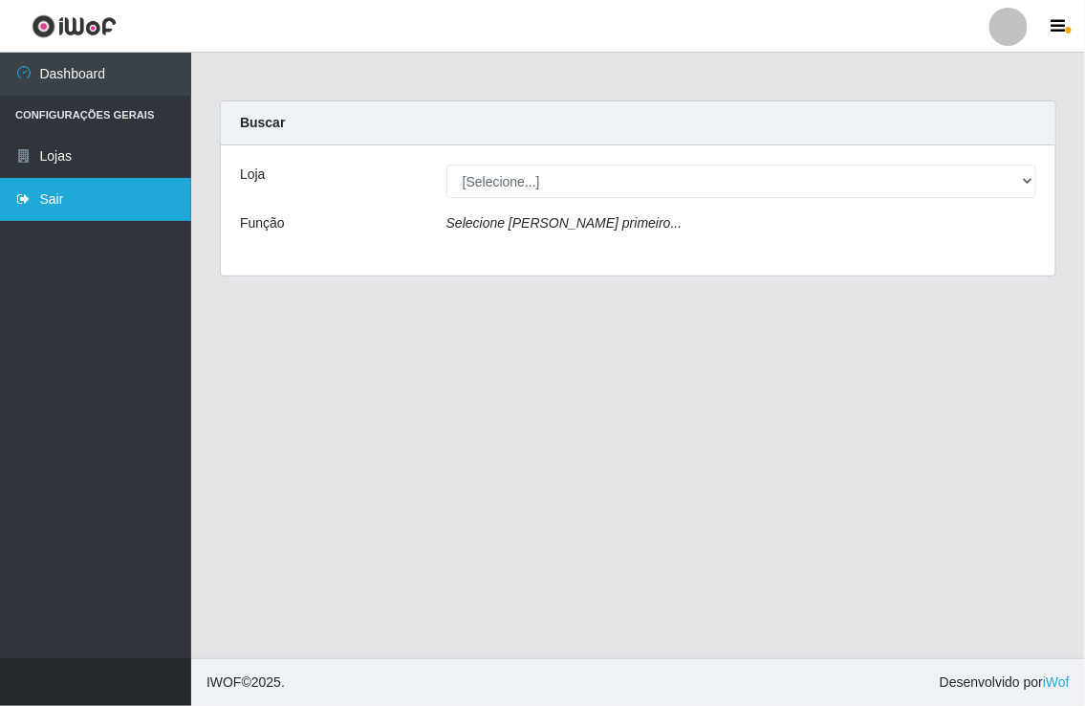
click at [52, 201] on link "Sair" at bounding box center [95, 199] width 191 height 43
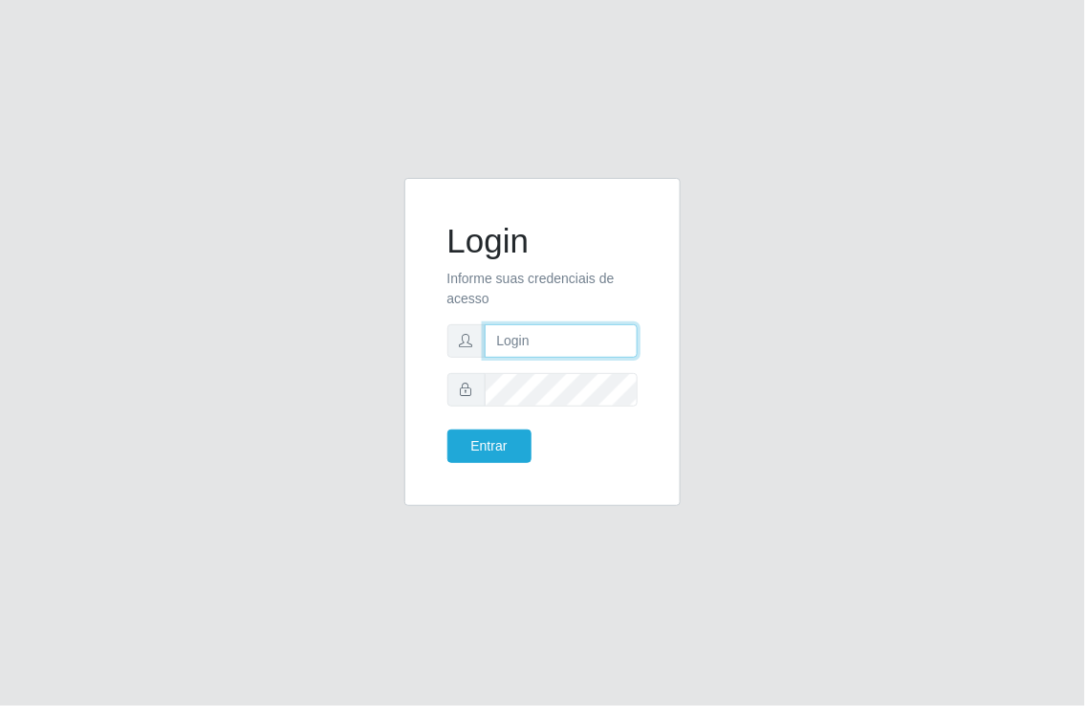
click at [510, 344] on input "text" at bounding box center [562, 340] width 154 height 33
type input "[EMAIL_ADDRESS][DOMAIN_NAME]"
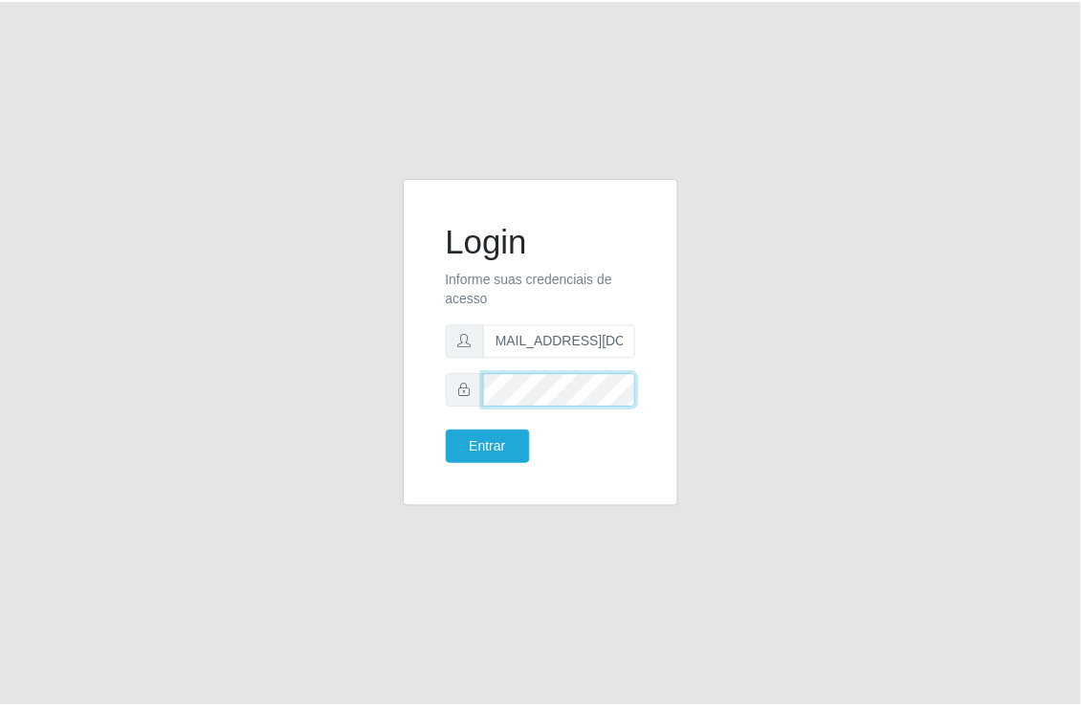
scroll to position [0, 0]
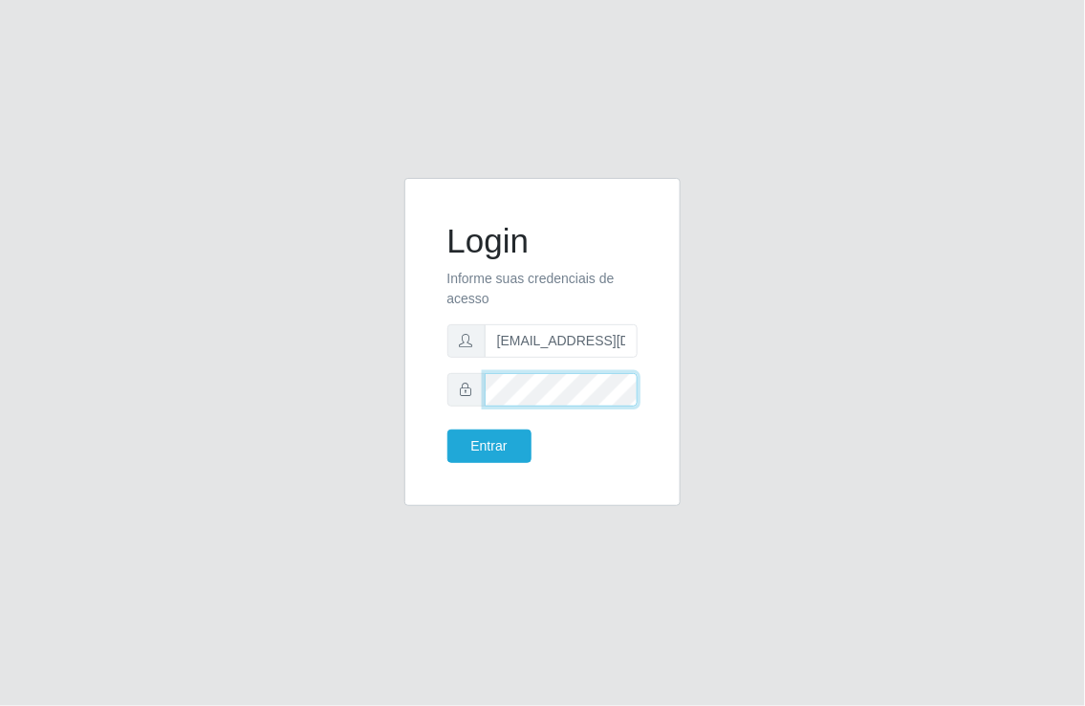
click at [448, 429] on button "Entrar" at bounding box center [490, 445] width 84 height 33
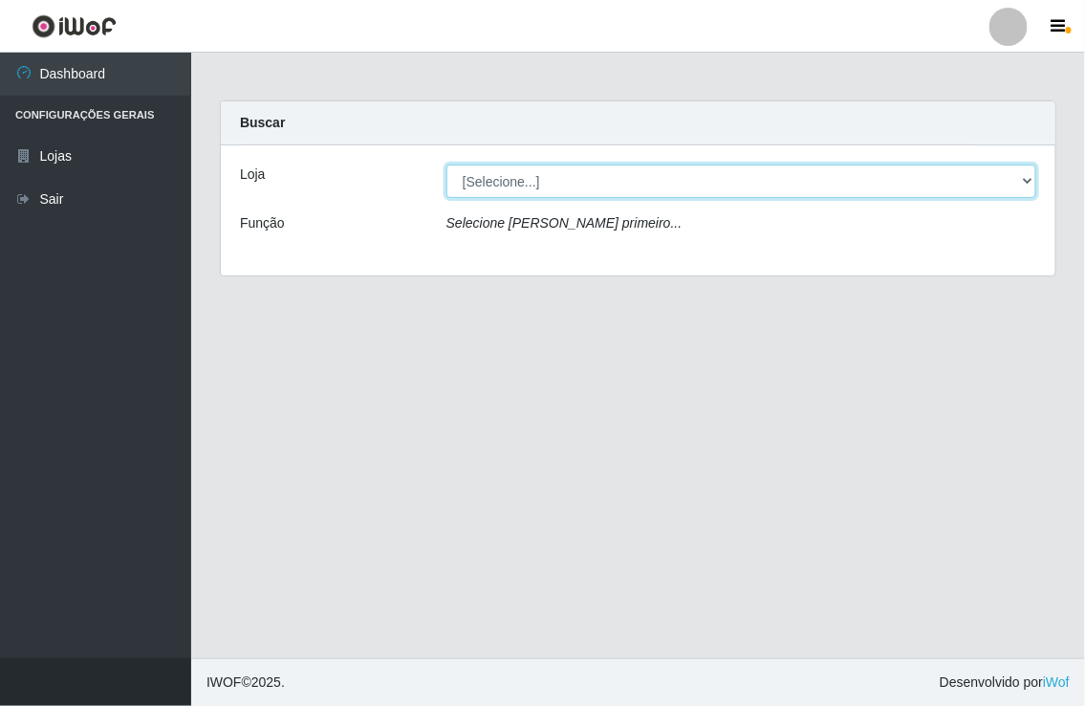
click at [1020, 184] on select "[Selecione...] Nordestão - [GEOGRAPHIC_DATA]" at bounding box center [742, 180] width 590 height 33
select select "454"
click at [447, 164] on select "[Selecione...] Nordestão - [GEOGRAPHIC_DATA]" at bounding box center [742, 180] width 590 height 33
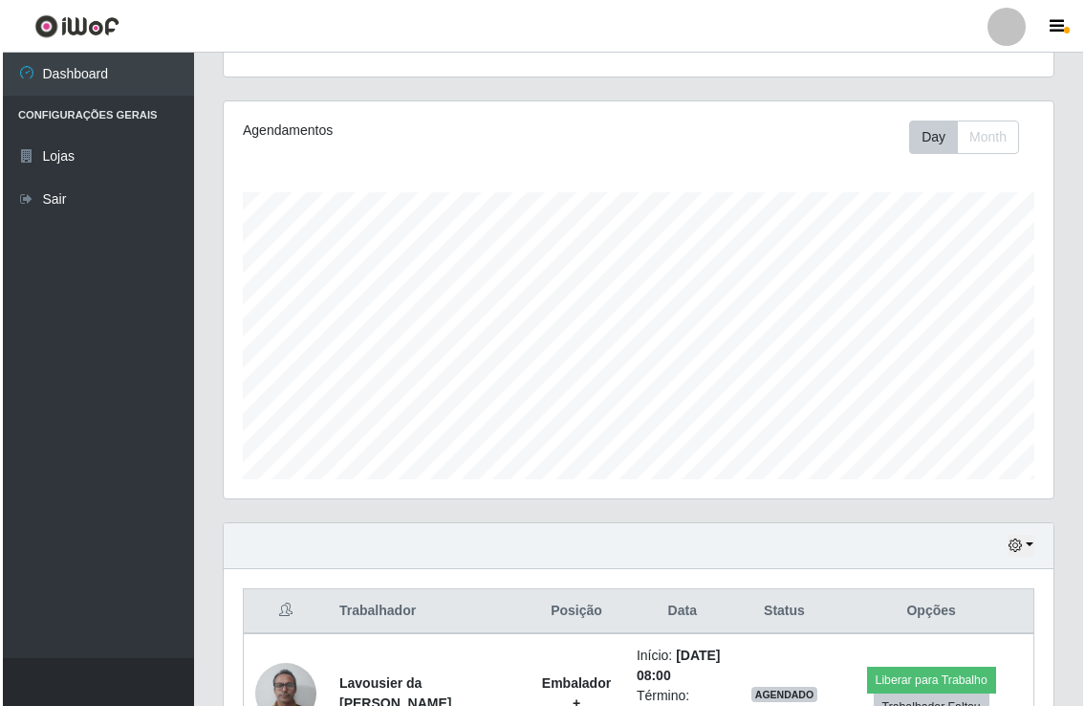
scroll to position [318, 0]
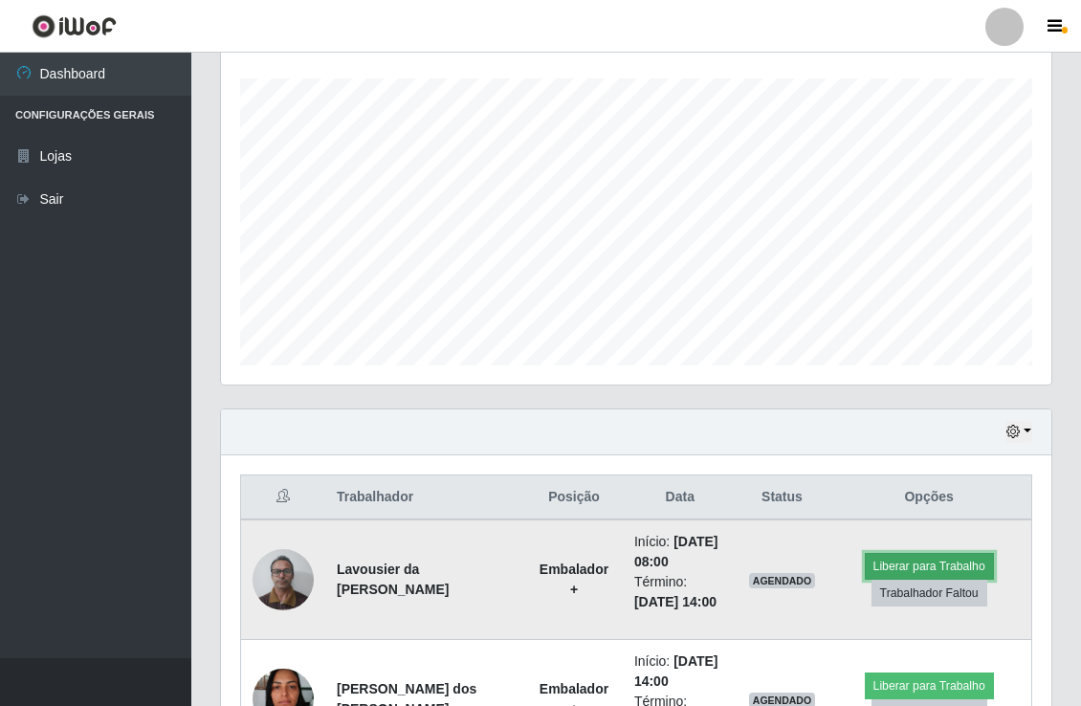
click at [870, 565] on button "Liberar para Trabalho" at bounding box center [928, 566] width 129 height 27
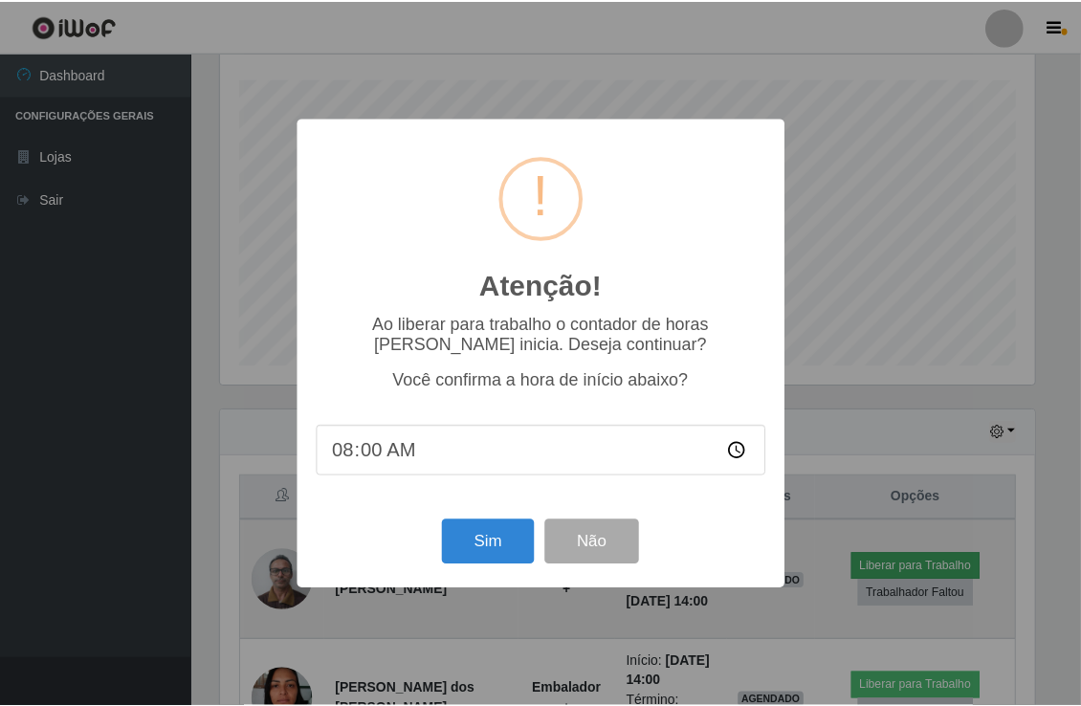
scroll to position [396, 818]
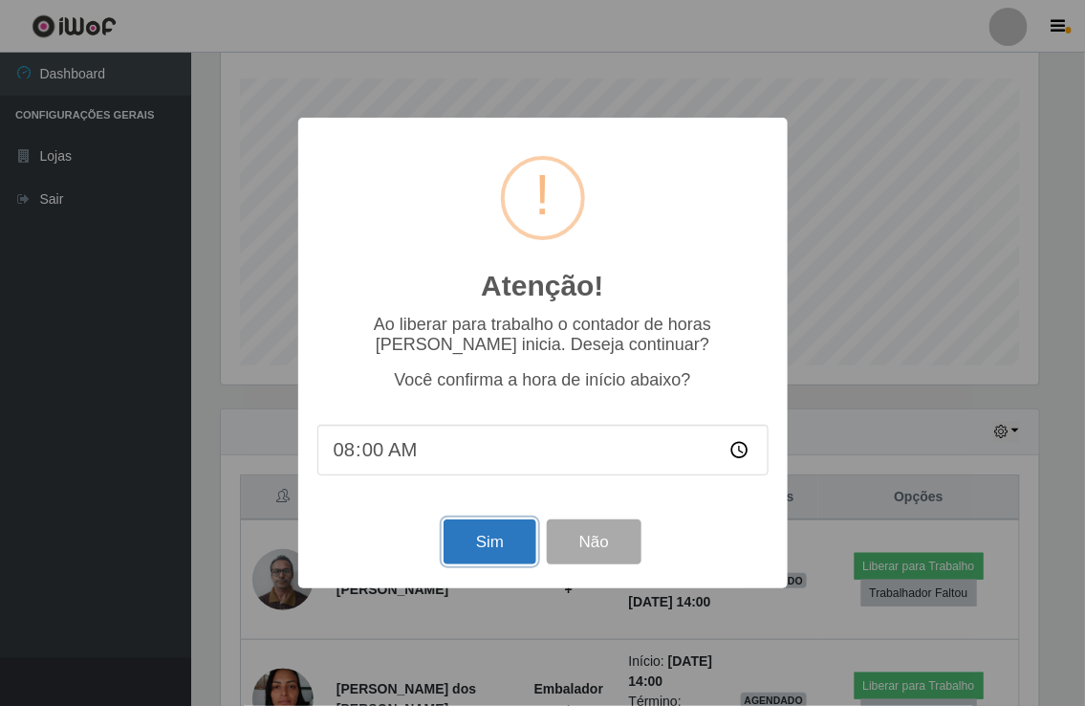
click at [495, 545] on button "Sim" at bounding box center [490, 541] width 93 height 45
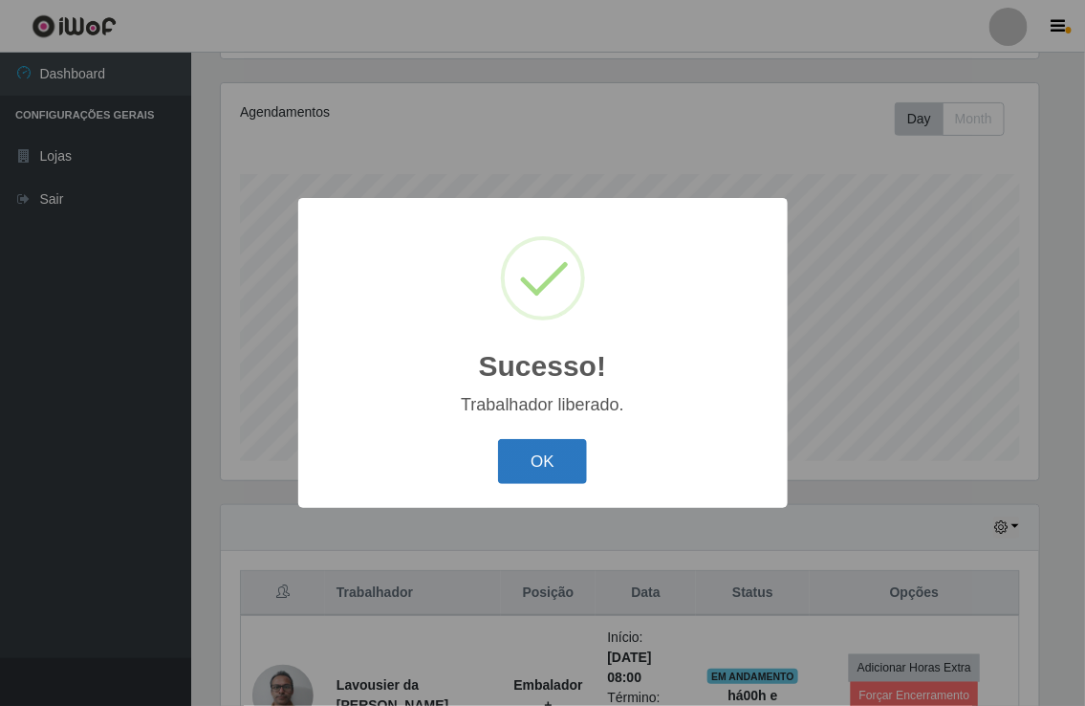
click at [539, 456] on button "OK" at bounding box center [542, 461] width 89 height 45
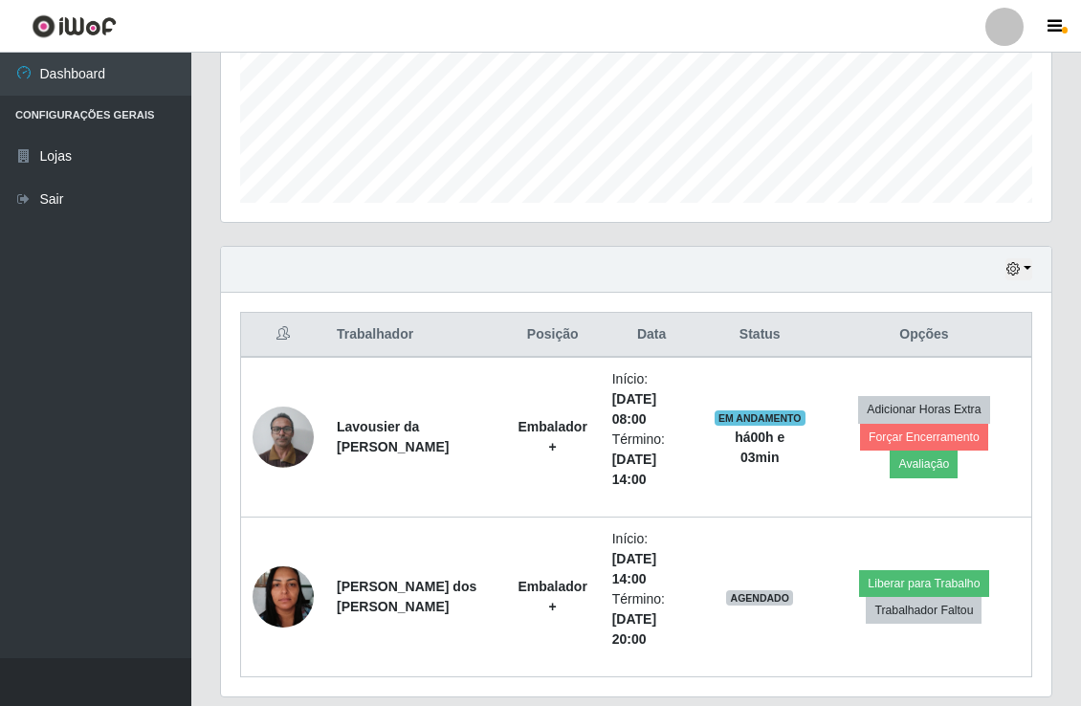
scroll to position [542, 0]
